Goal: Task Accomplishment & Management: Use online tool/utility

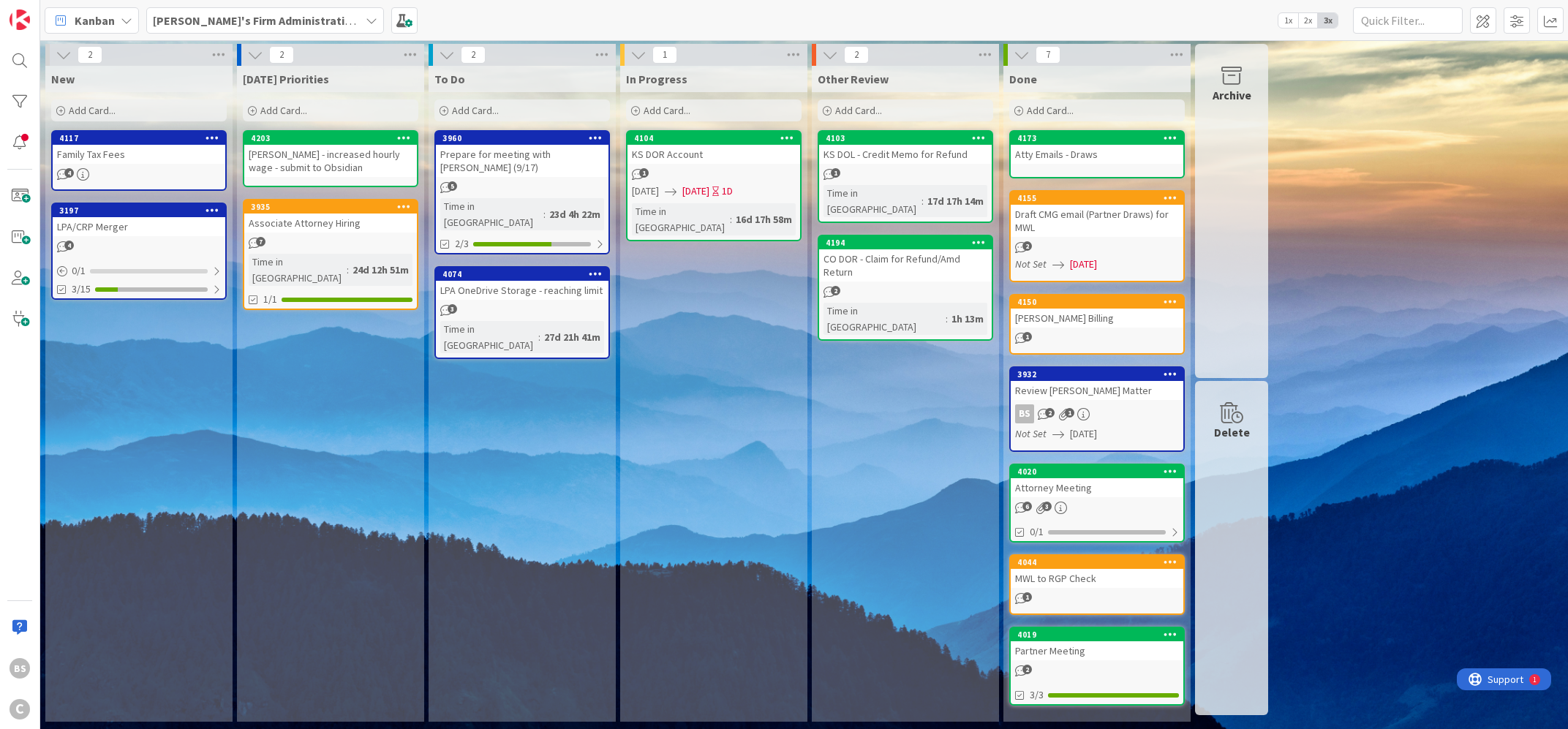
click at [350, 216] on div "Associate Attorney Hiring" at bounding box center [330, 223] width 173 height 19
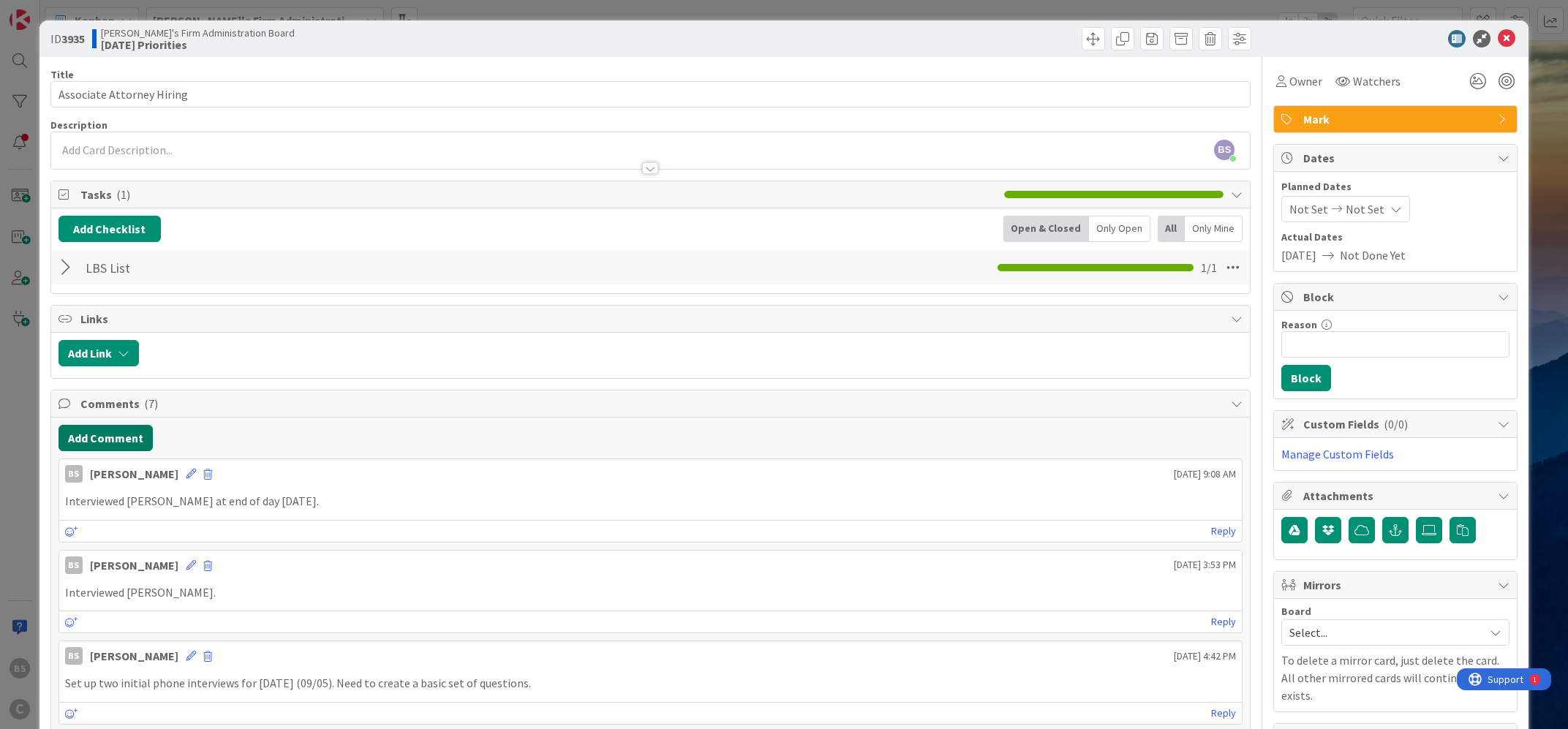
click at [97, 428] on button "Add Comment" at bounding box center [105, 438] width 95 height 26
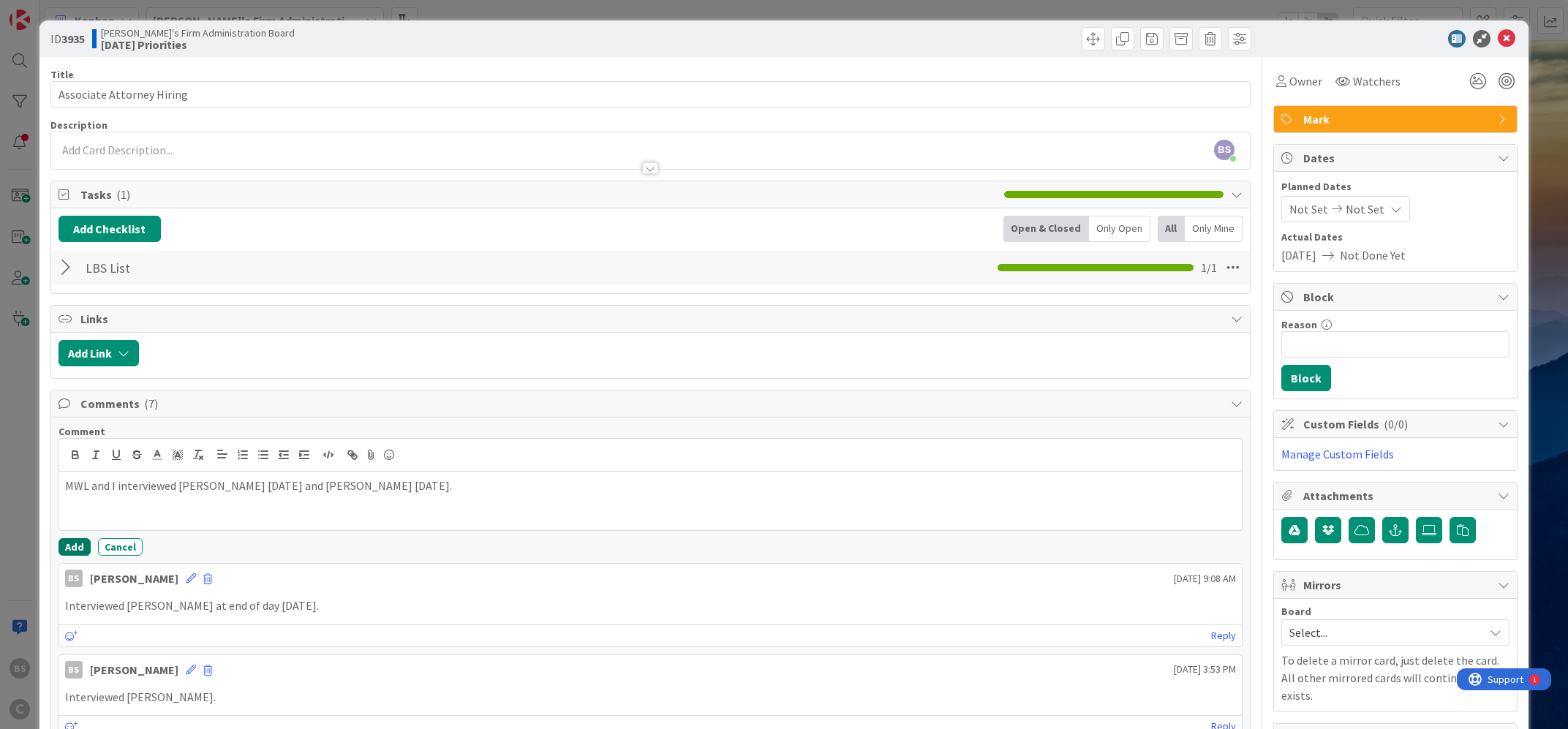
click at [65, 547] on button "Add" at bounding box center [74, 547] width 32 height 18
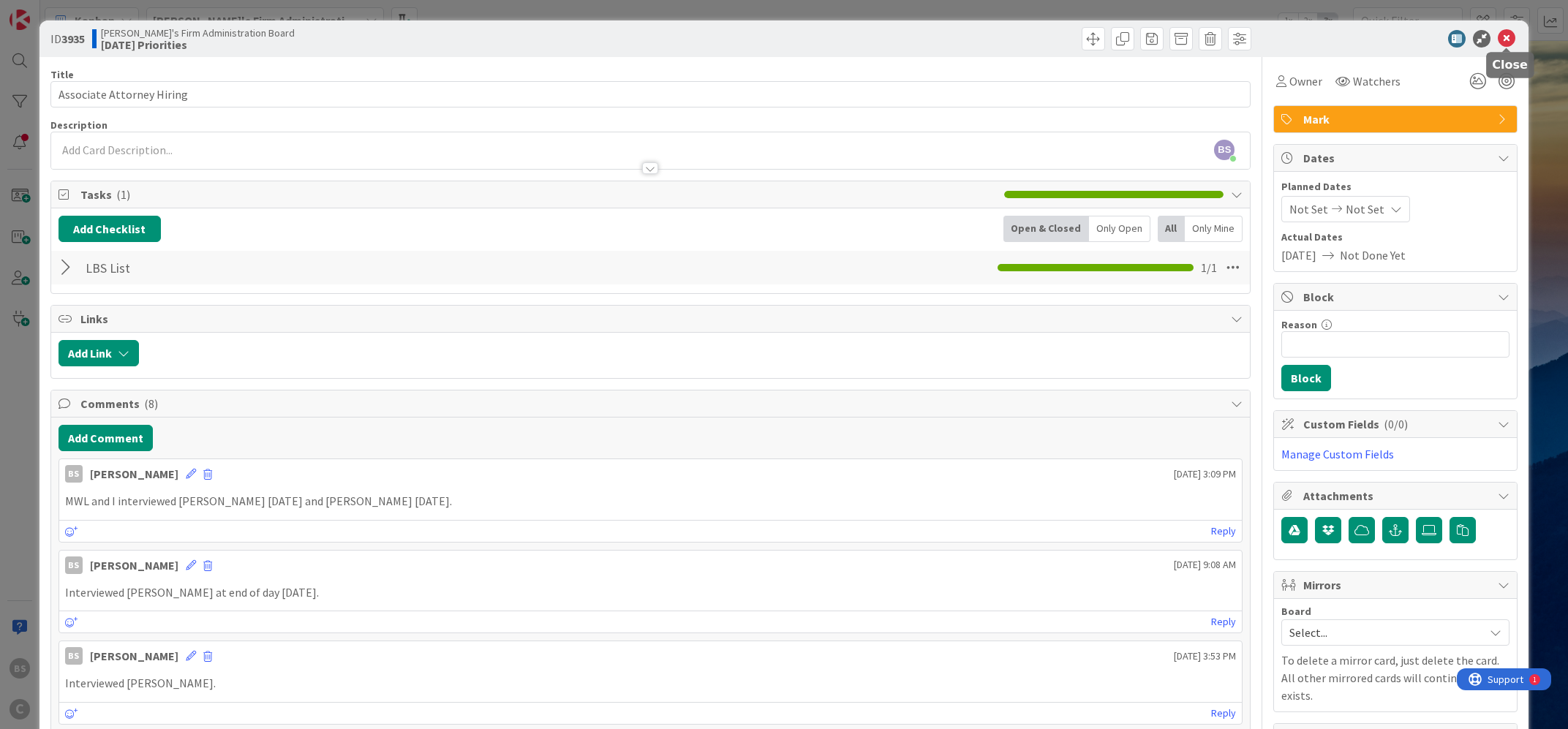
click at [1508, 39] on icon at bounding box center [1507, 39] width 18 height 18
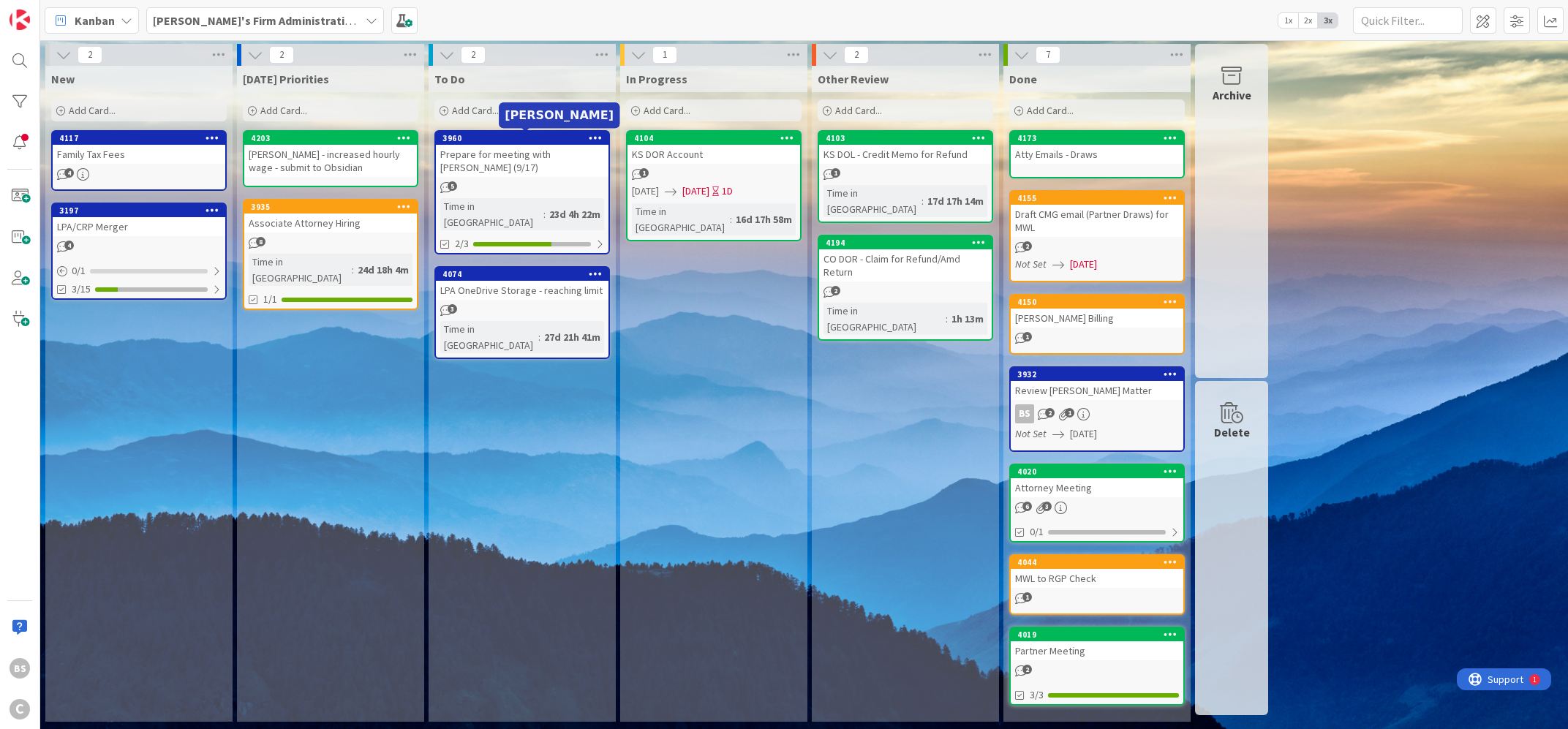
click at [530, 142] on div "3960" at bounding box center [526, 138] width 166 height 10
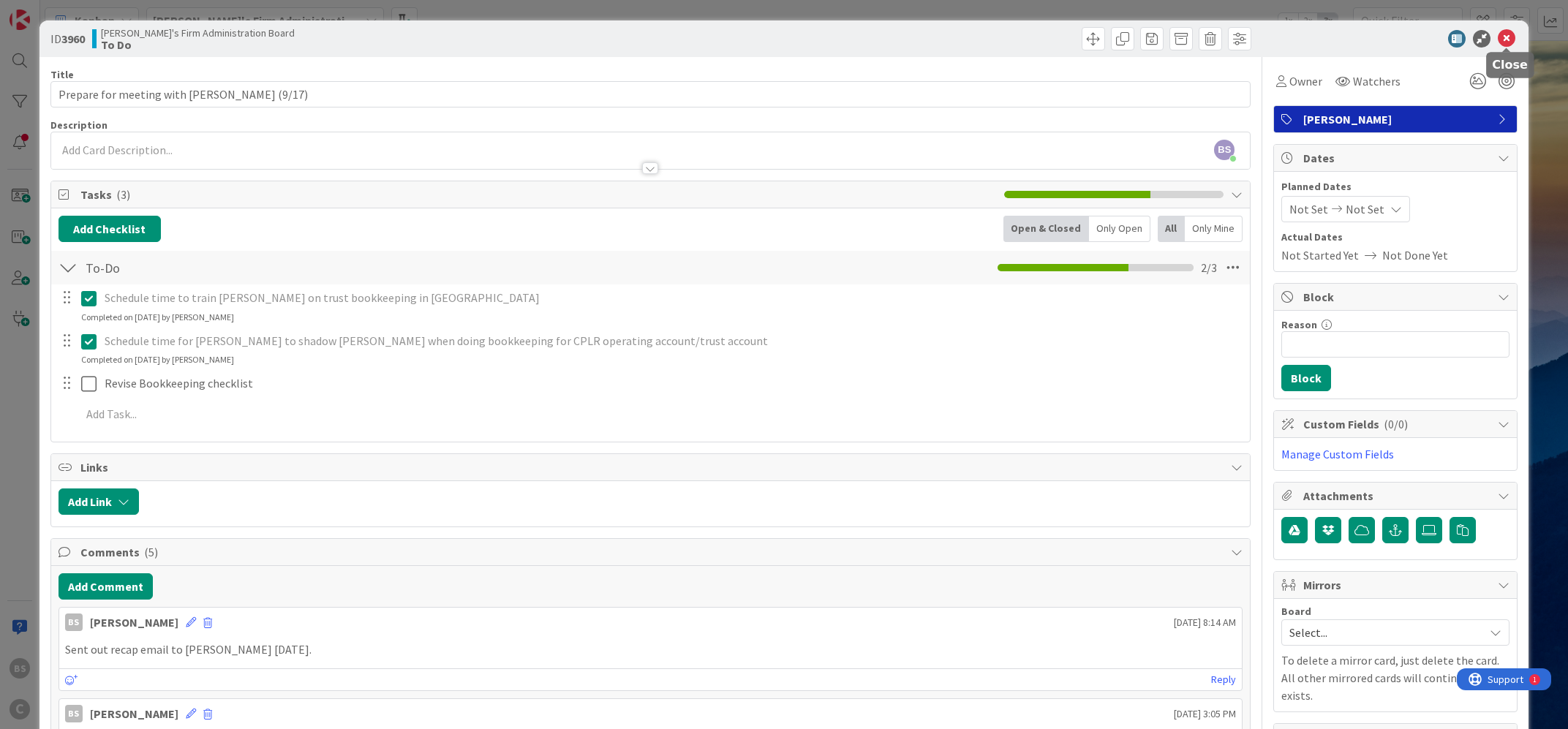
click at [1503, 33] on icon at bounding box center [1507, 39] width 18 height 18
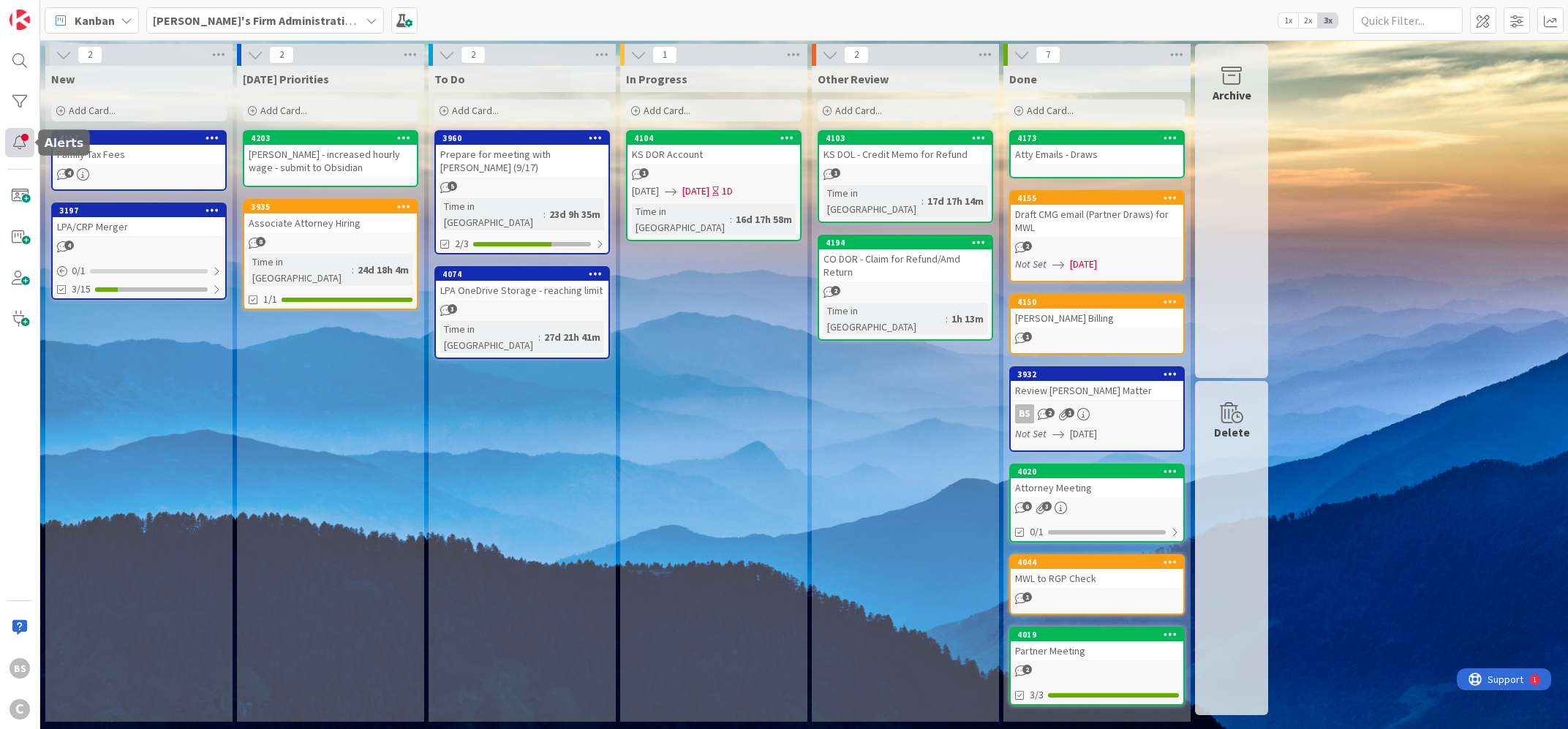
click at [14, 142] on div at bounding box center [20, 142] width 29 height 29
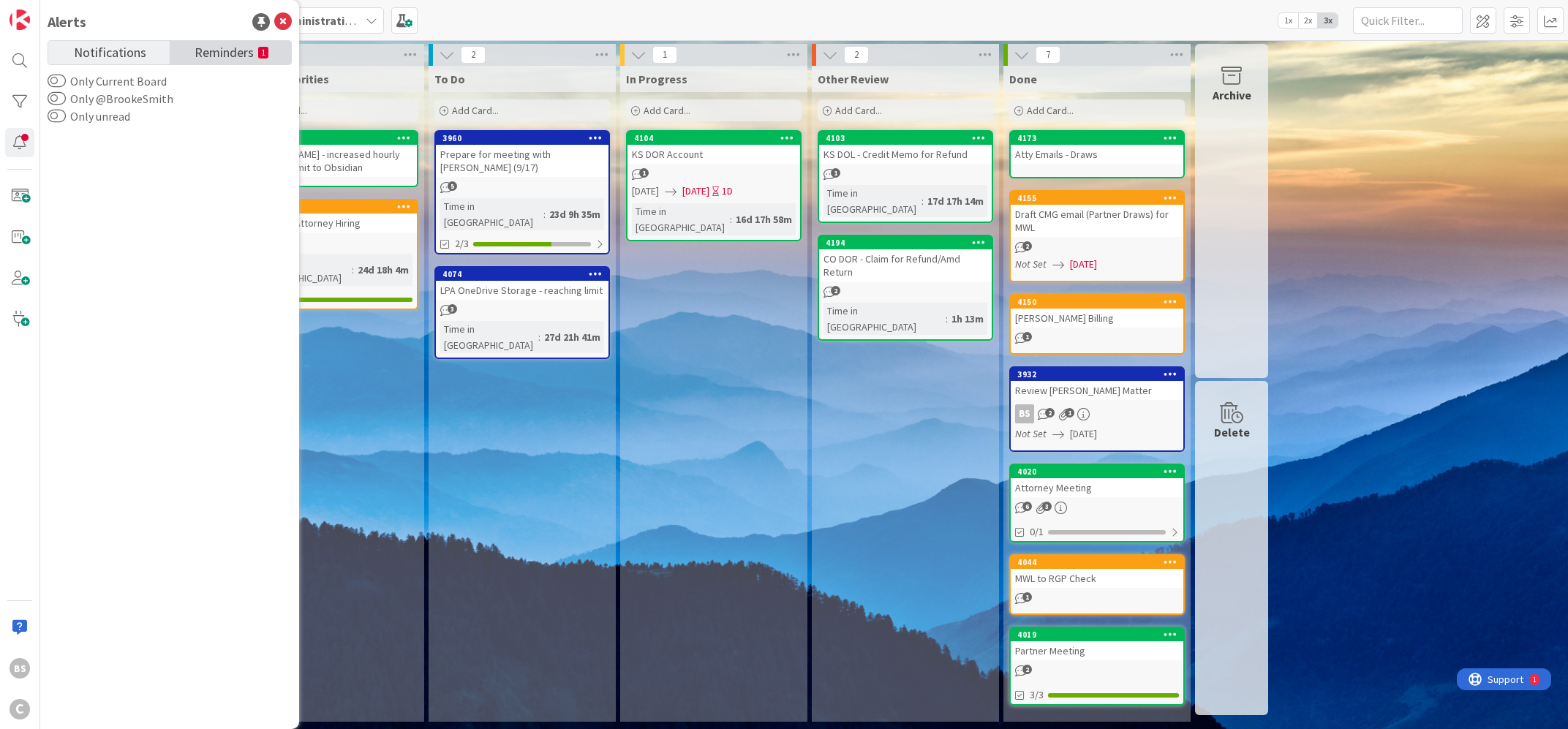
click at [244, 56] on span "Reminders" at bounding box center [223, 51] width 60 height 20
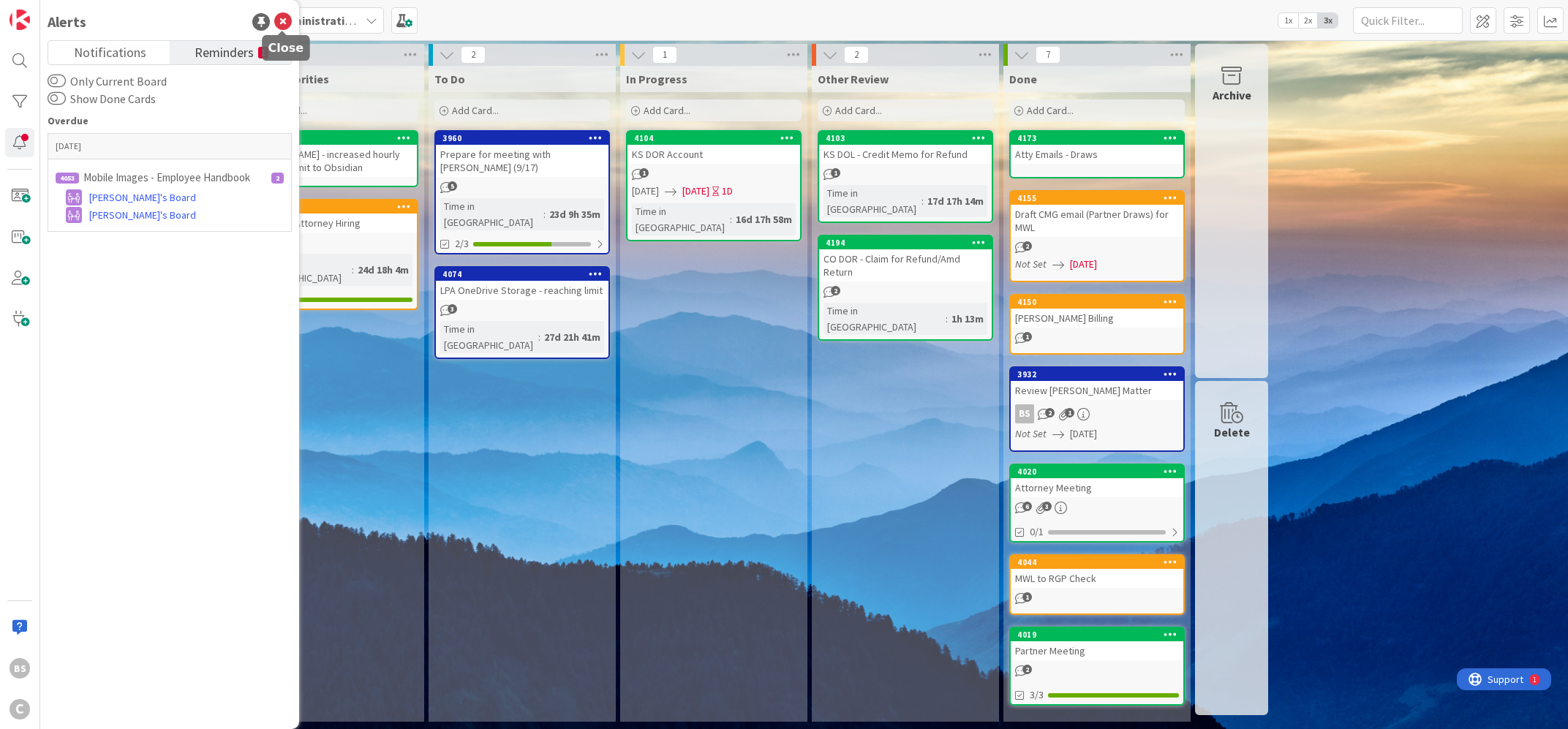
click at [282, 25] on icon at bounding box center [283, 21] width 18 height 18
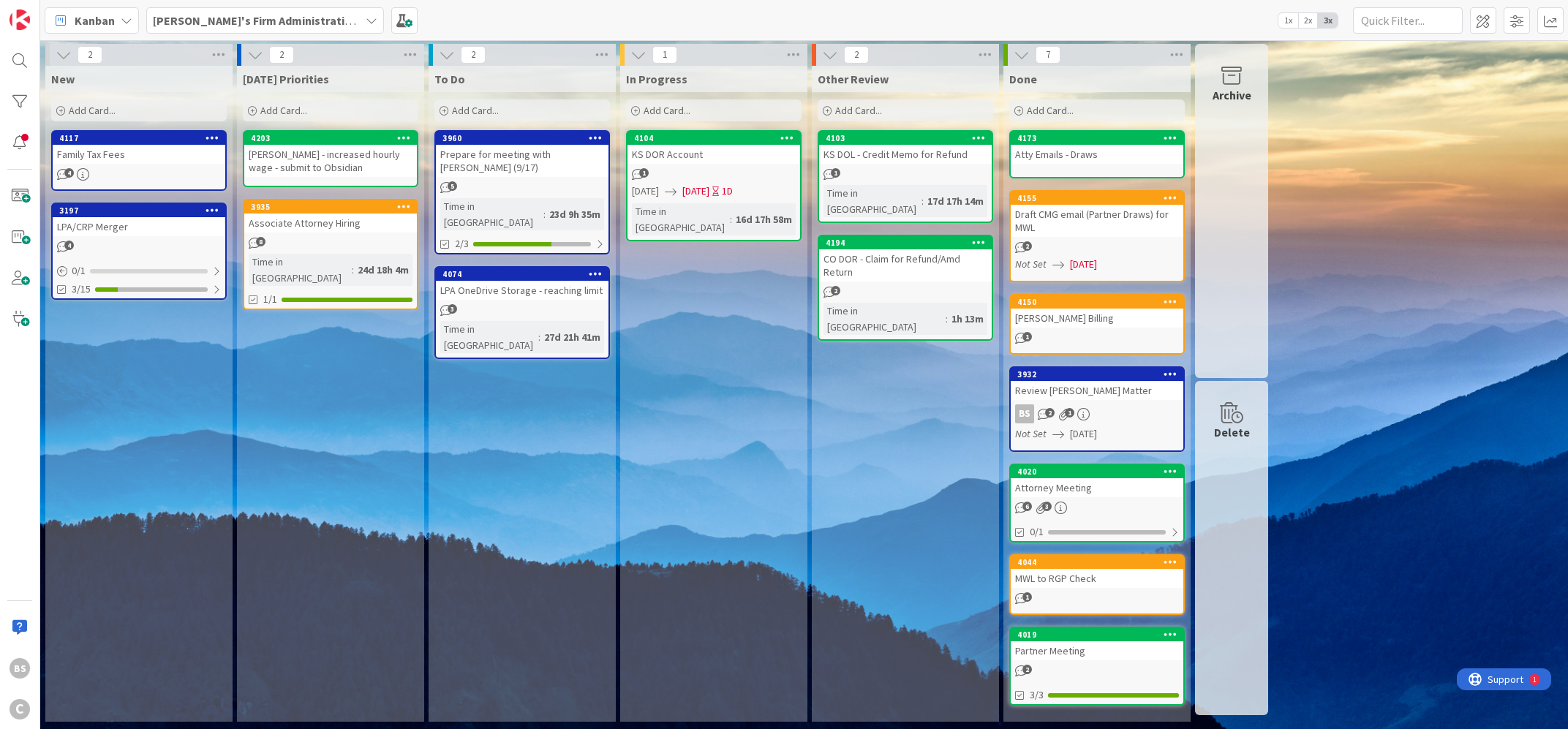
click at [250, 21] on b "[PERSON_NAME]'s Firm Administration Board" at bounding box center [273, 20] width 240 height 15
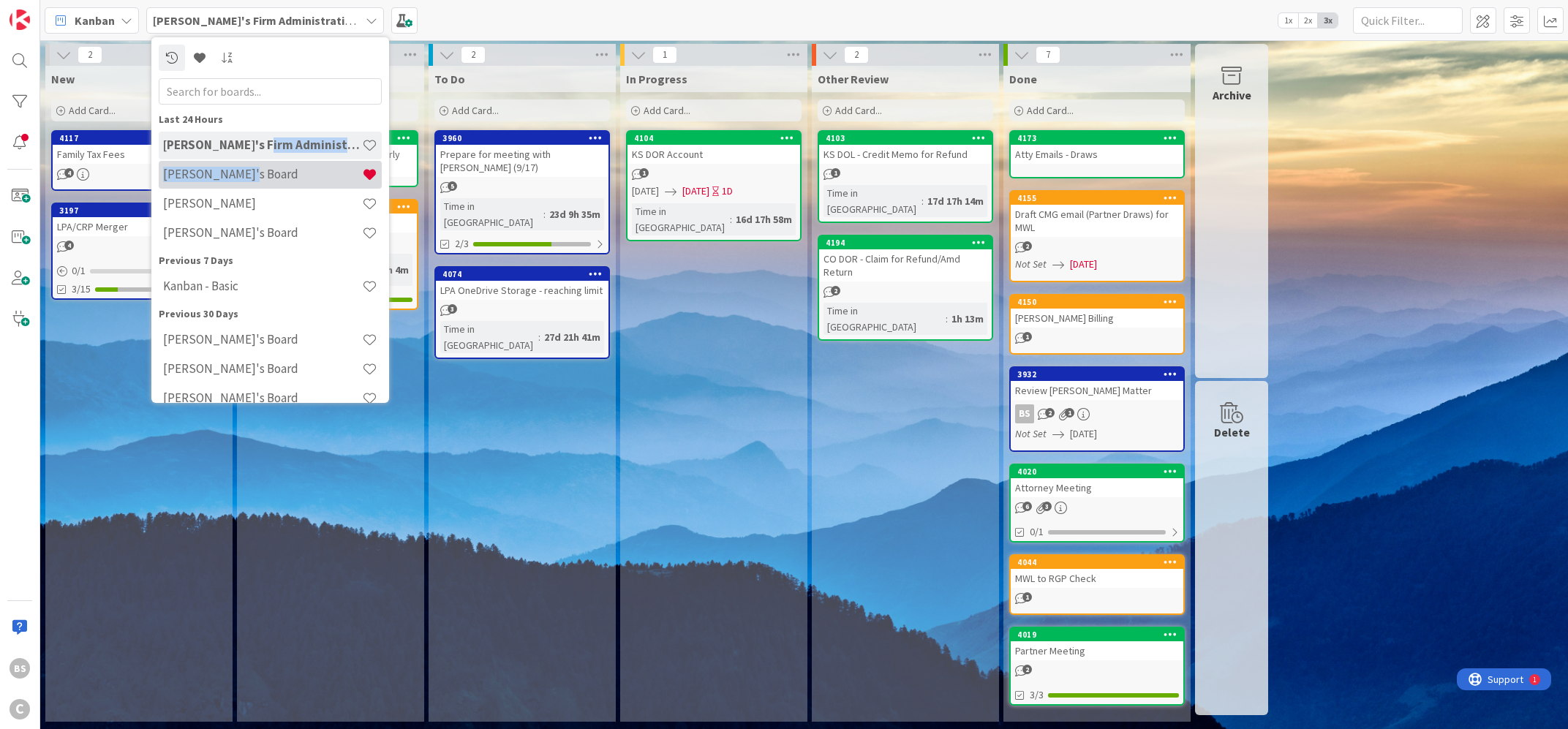
click at [261, 175] on h4 "[PERSON_NAME]'s Board" at bounding box center [262, 174] width 199 height 15
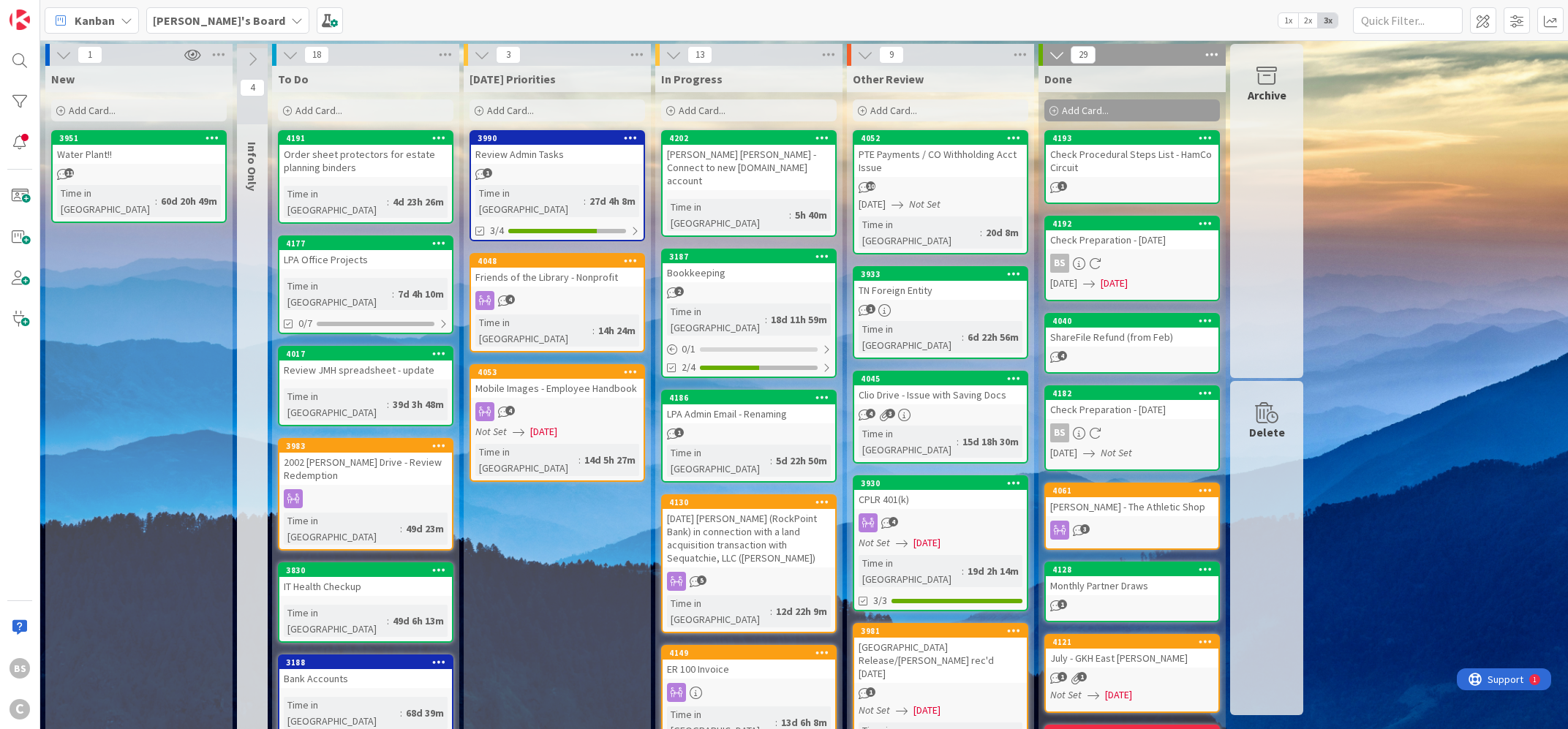
click at [554, 255] on div "4048" at bounding box center [557, 261] width 173 height 13
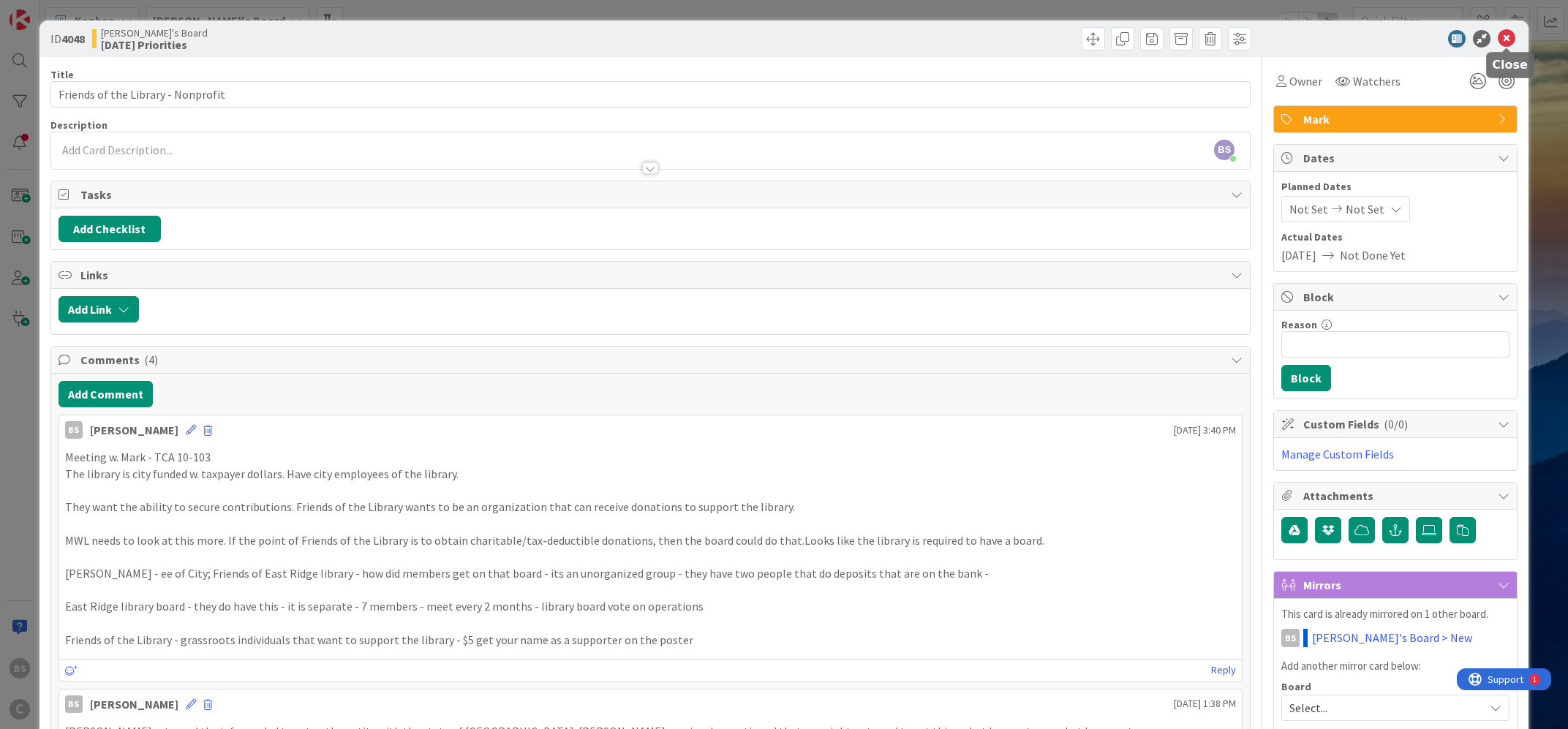
click at [1509, 40] on icon at bounding box center [1507, 39] width 18 height 18
